Goal: Information Seeking & Learning: Learn about a topic

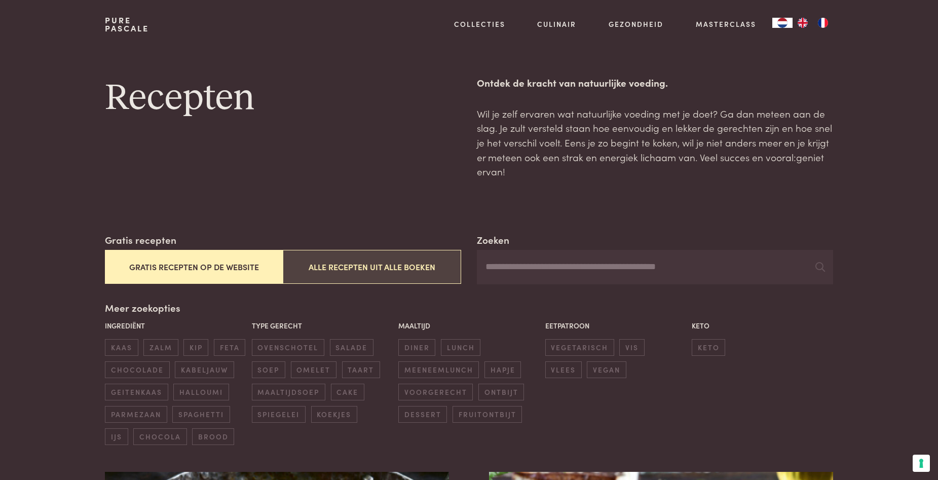
click at [326, 265] on button "Alle recepten uit alle boeken" at bounding box center [372, 267] width 178 height 34
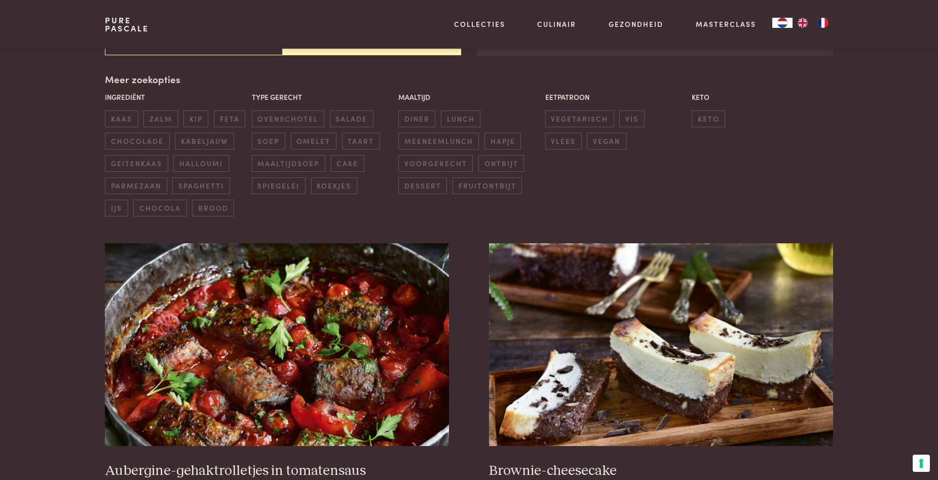
scroll to position [233, 0]
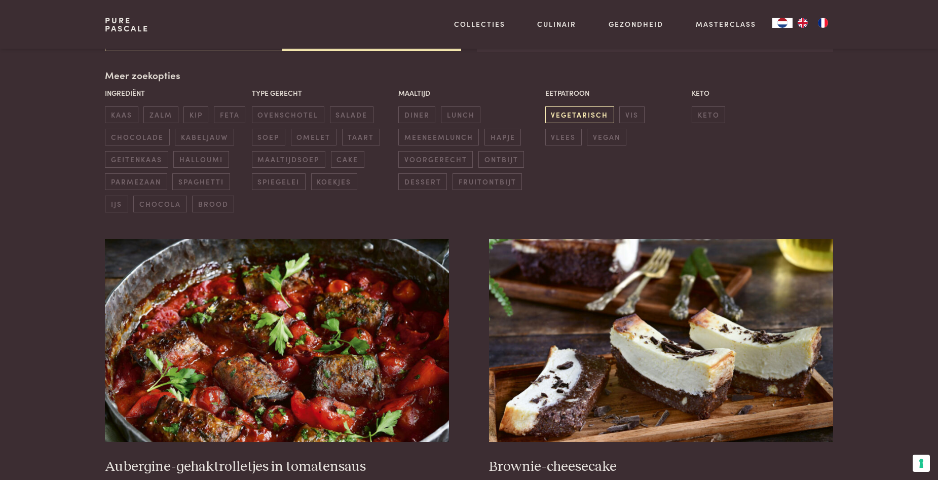
click at [585, 112] on span "vegetarisch" at bounding box center [579, 114] width 69 height 17
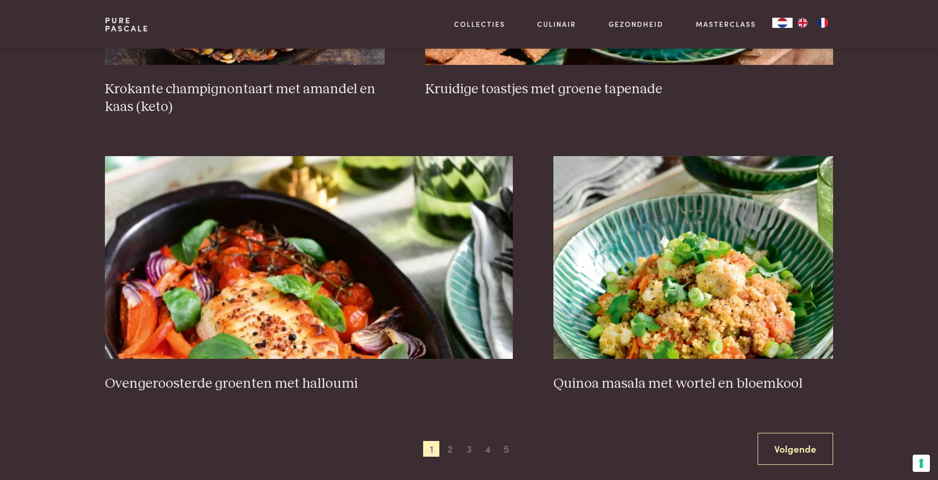
scroll to position [1779, 0]
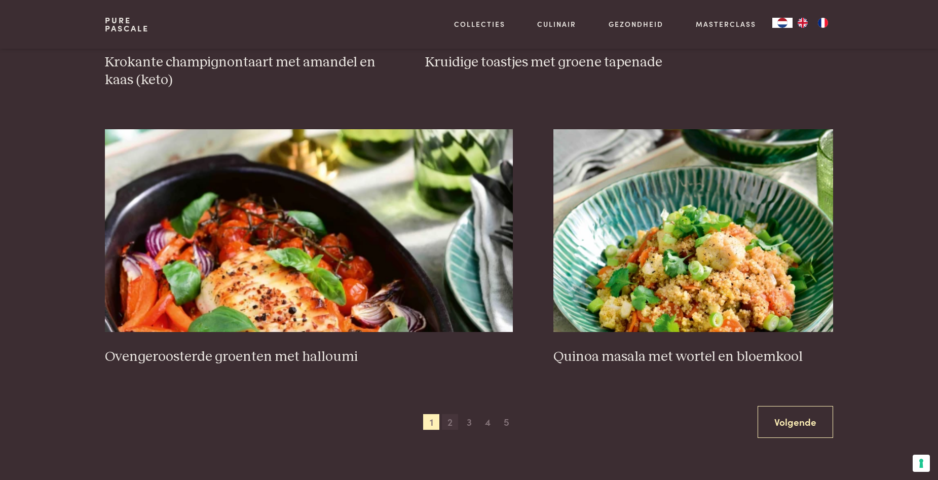
click at [450, 414] on span "2" at bounding box center [450, 422] width 16 height 16
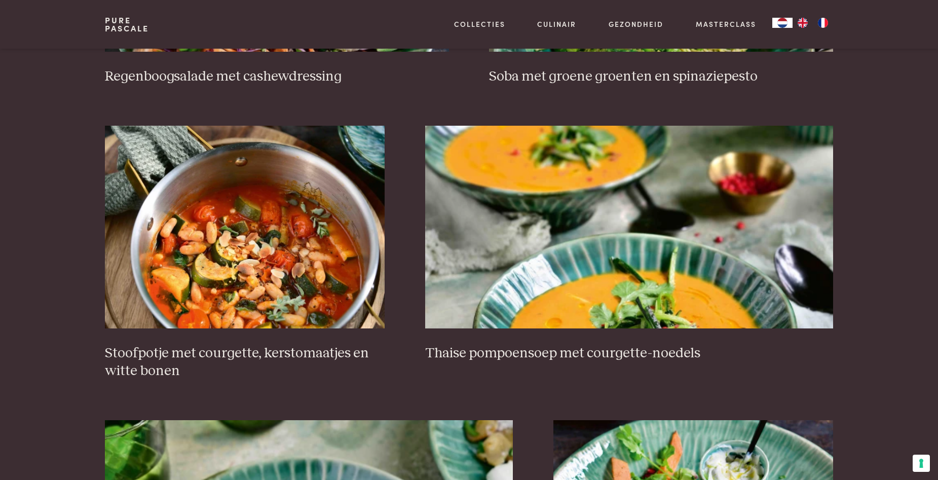
scroll to position [637, 0]
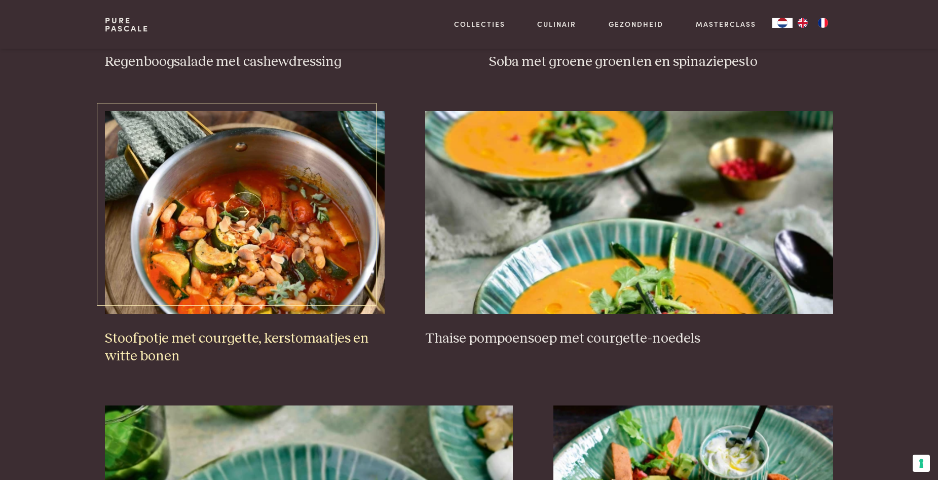
click at [267, 235] on img at bounding box center [245, 212] width 280 height 203
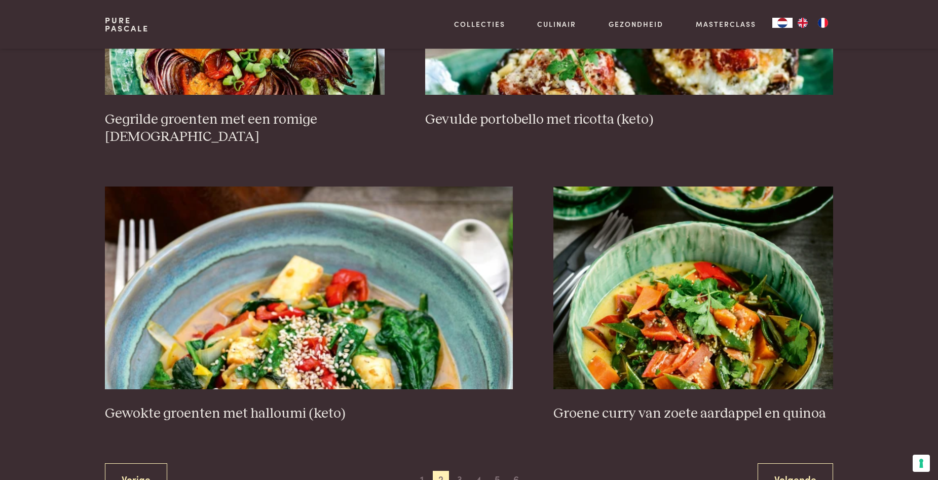
scroll to position [1745, 0]
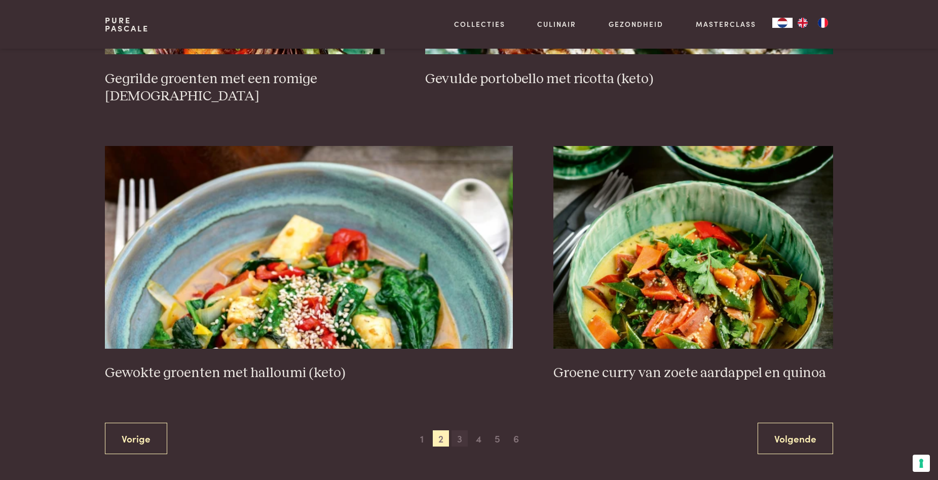
click at [459, 430] on span "3" at bounding box center [459, 438] width 16 height 16
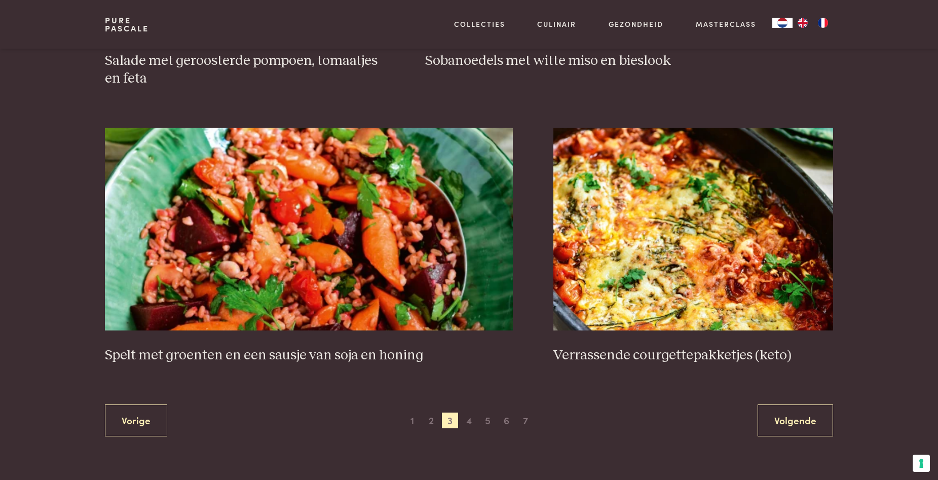
scroll to position [1758, 0]
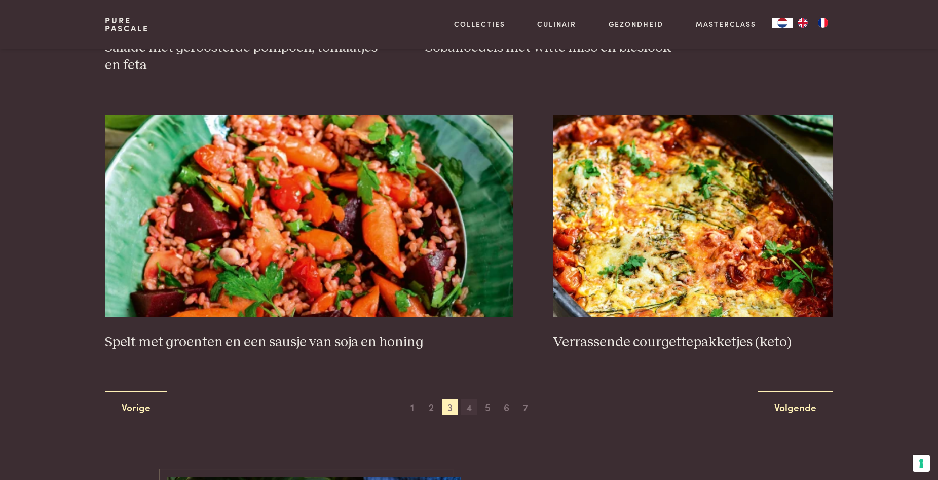
click at [468, 405] on span "4" at bounding box center [469, 407] width 16 height 16
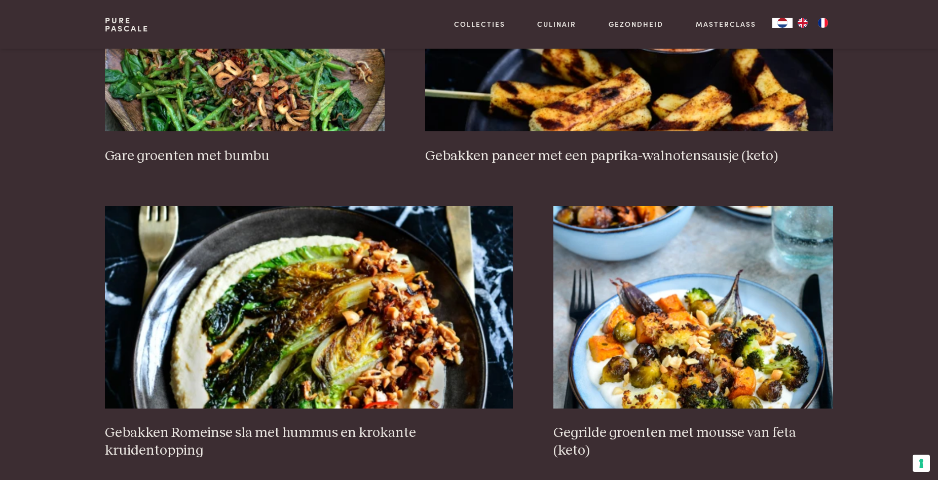
scroll to position [1718, 0]
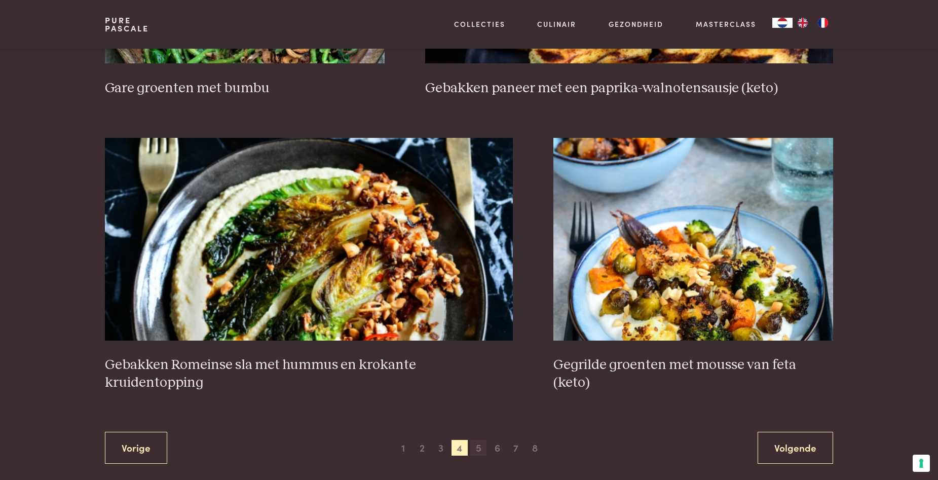
click at [477, 440] on span "5" at bounding box center [478, 448] width 16 height 16
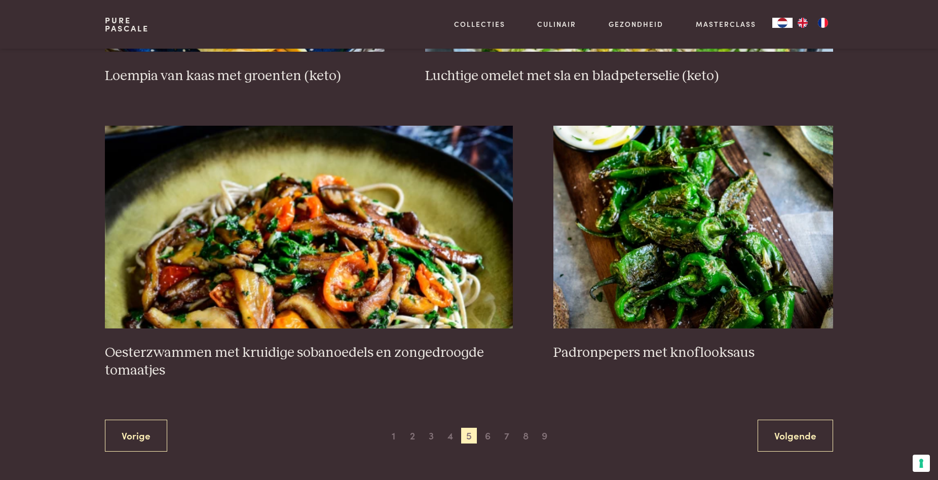
scroll to position [1771, 0]
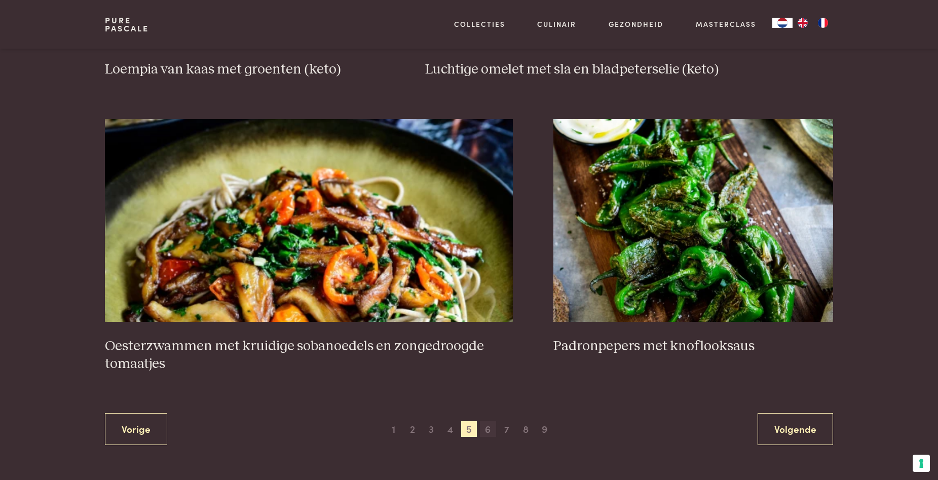
click at [484, 427] on span "6" at bounding box center [488, 429] width 16 height 16
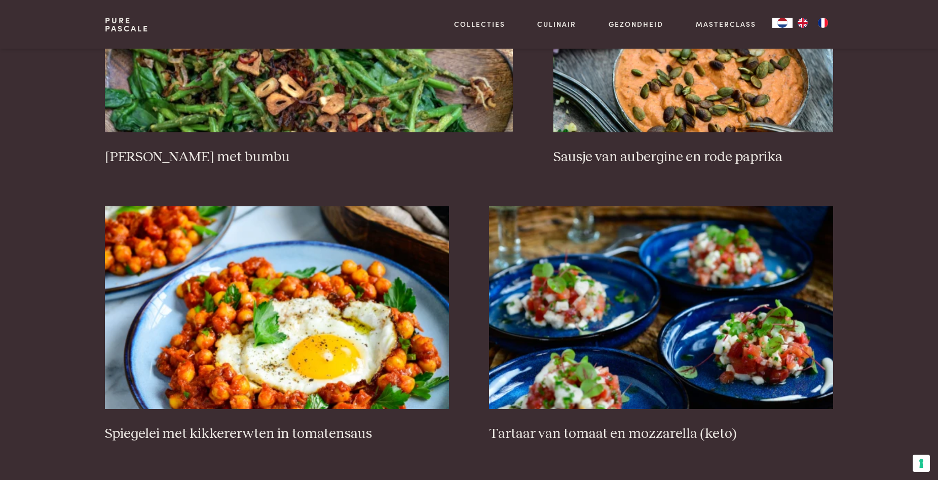
scroll to position [1171, 0]
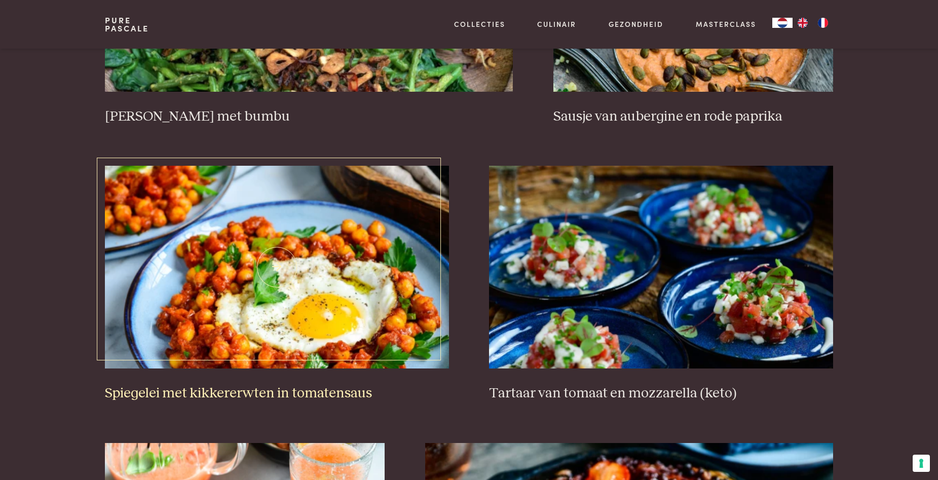
click at [353, 326] on img at bounding box center [277, 267] width 344 height 203
